Goal: Information Seeking & Learning: Learn about a topic

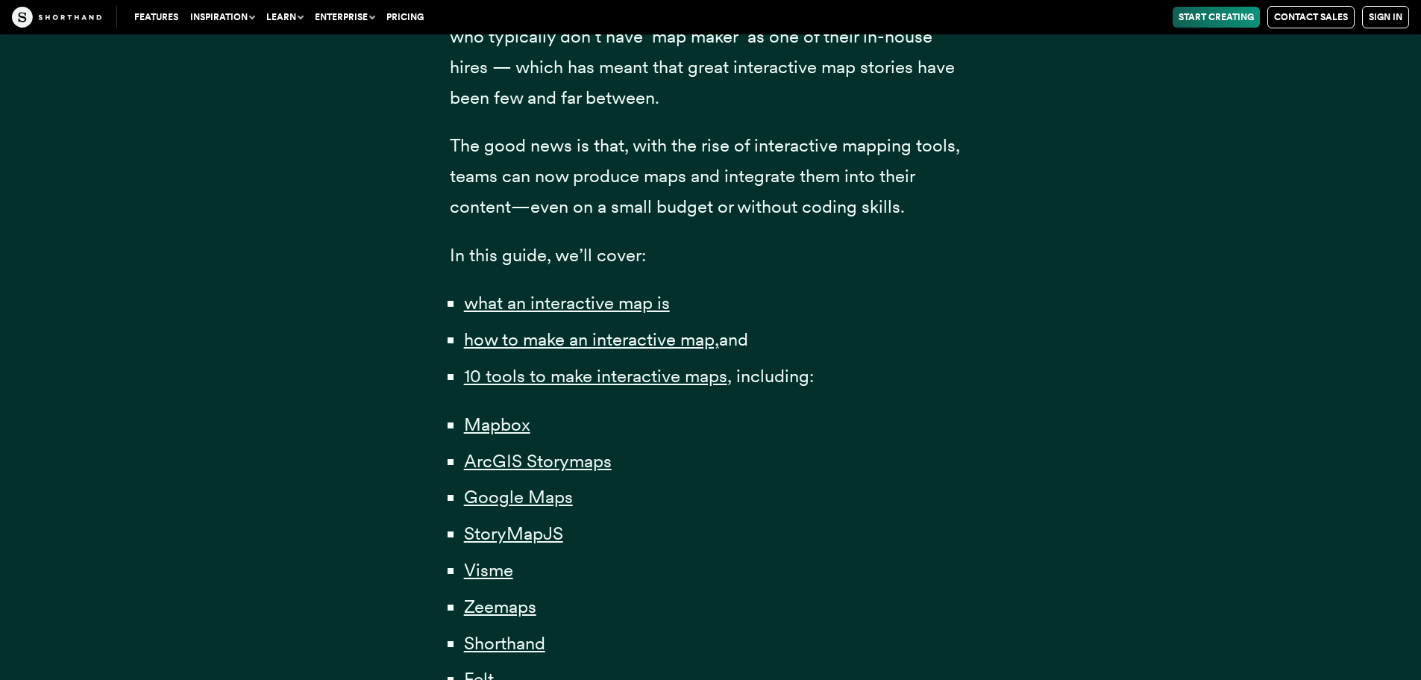
scroll to position [821, 0]
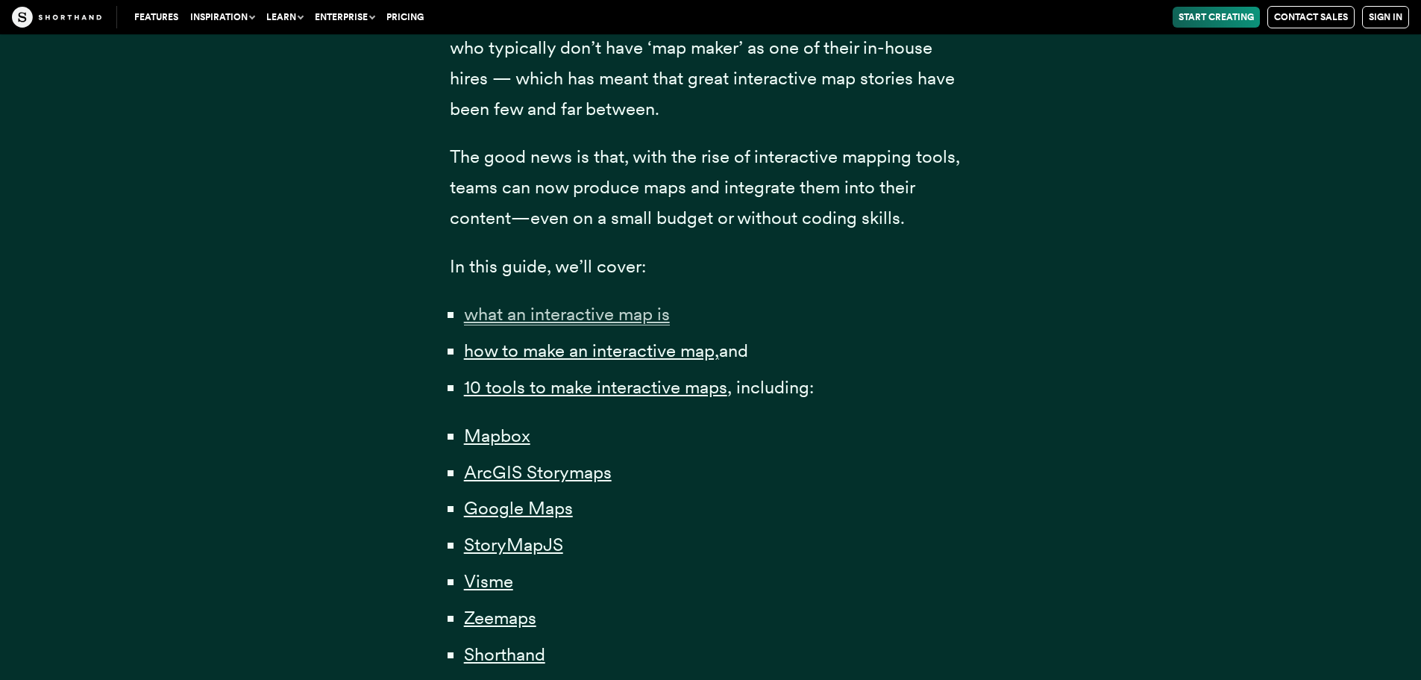
click at [558, 316] on span "what an interactive map is" at bounding box center [567, 314] width 206 height 22
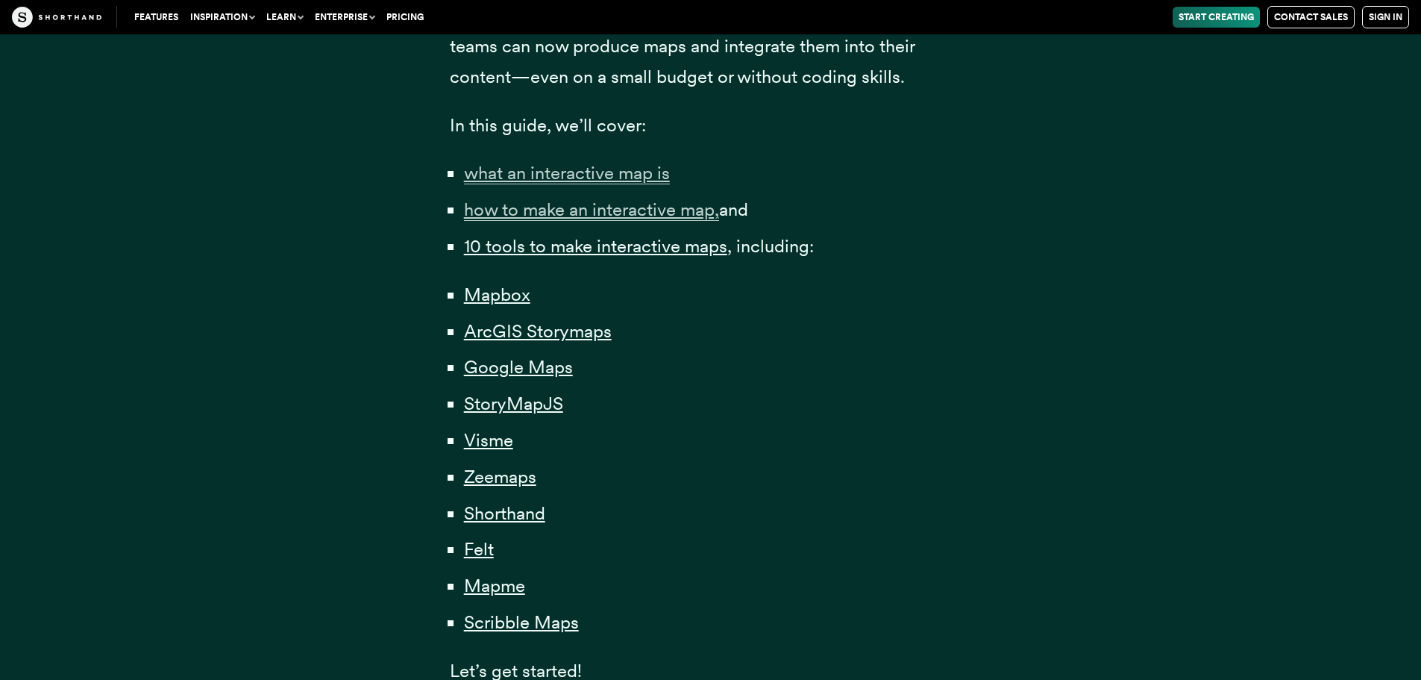
scroll to position [970, 0]
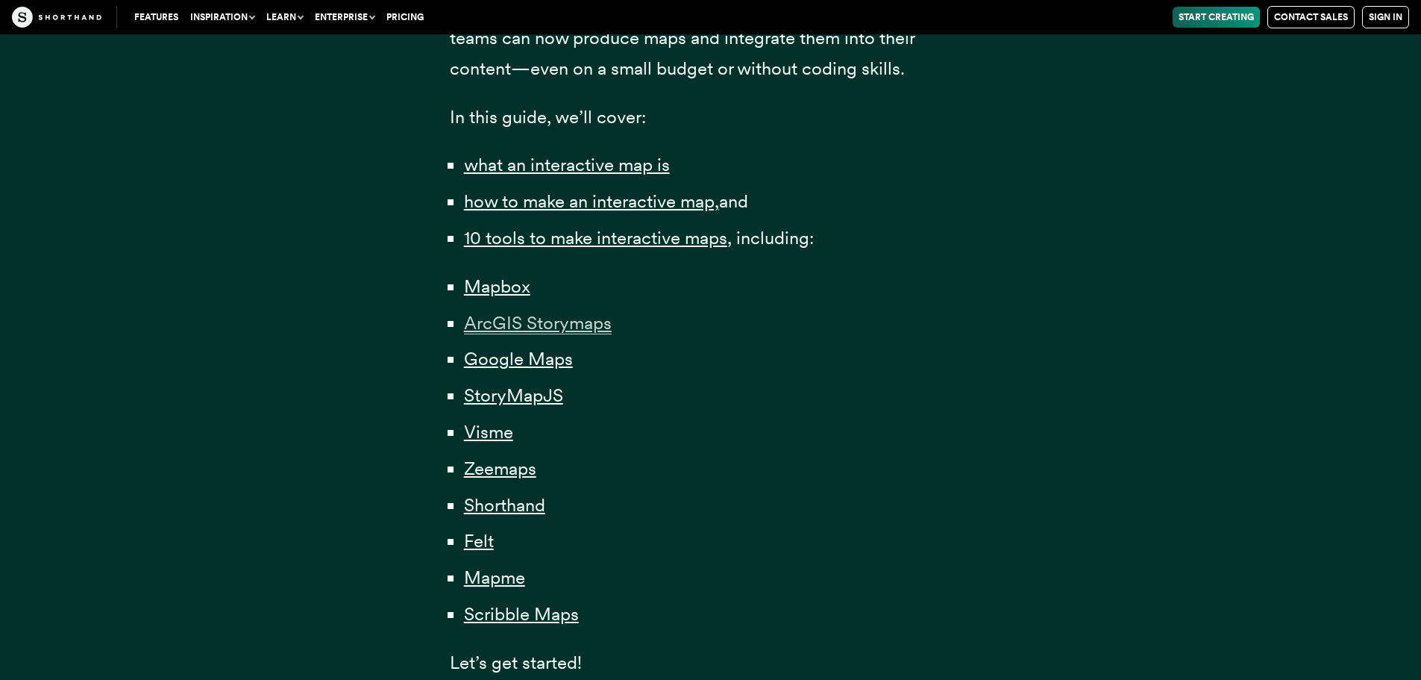
click at [507, 327] on span "ArcGIS Storymaps" at bounding box center [538, 323] width 148 height 22
click at [524, 363] on span "Google Maps" at bounding box center [518, 359] width 109 height 22
click at [501, 501] on span "Shorthand" at bounding box center [504, 505] width 81 height 22
click at [485, 536] on span "Felt" at bounding box center [479, 541] width 30 height 22
click at [502, 581] on span "Mapme" at bounding box center [494, 577] width 61 height 22
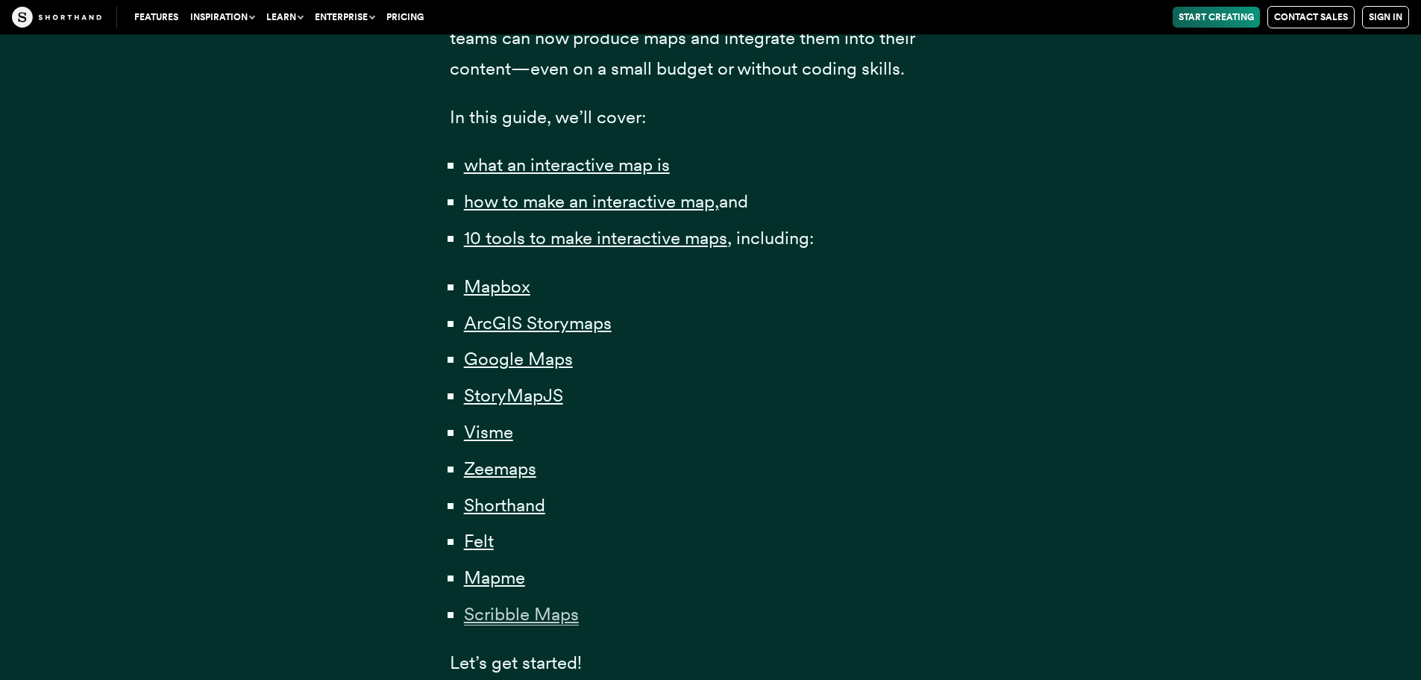
click at [507, 614] on span "Scribble Maps" at bounding box center [521, 614] width 115 height 22
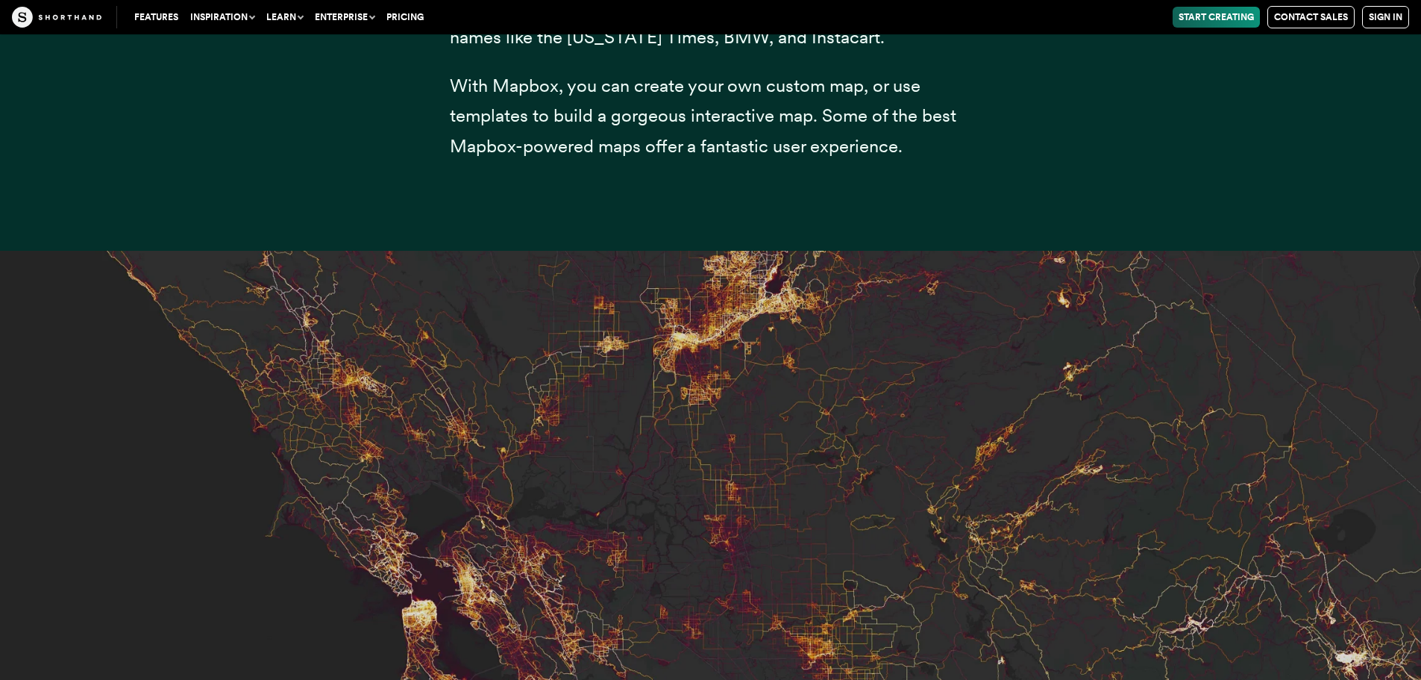
scroll to position [6342, 0]
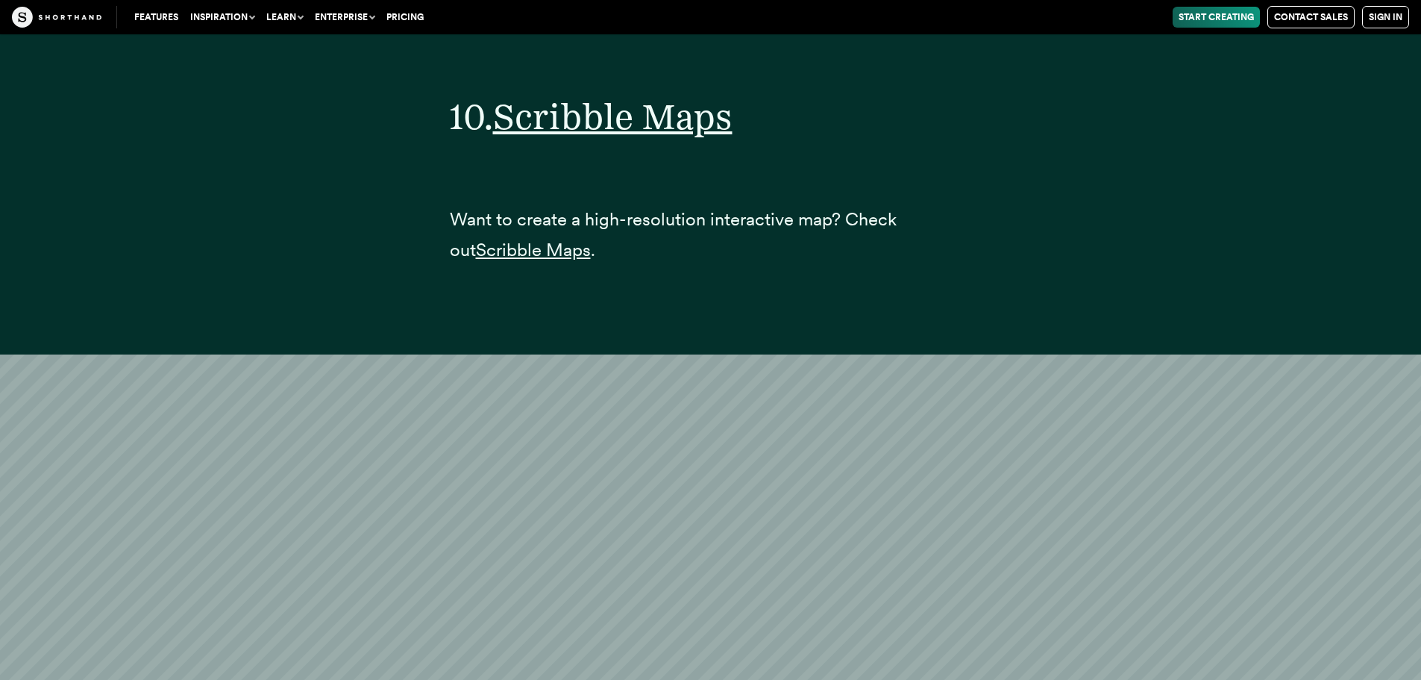
scroll to position [36600, 0]
